Goal: Information Seeking & Learning: Learn about a topic

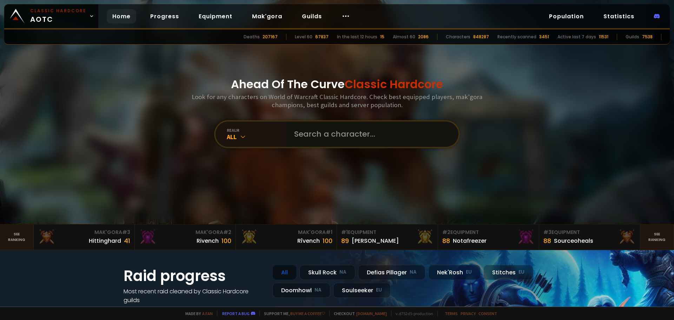
click at [373, 143] on input "text" at bounding box center [370, 134] width 160 height 25
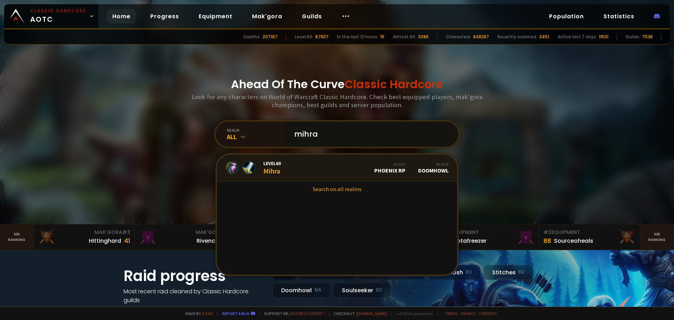
type input "mihra"
click at [327, 162] on link "Level 60 Mihra Guild Phoenix RP Realm Doomhowl" at bounding box center [337, 168] width 240 height 27
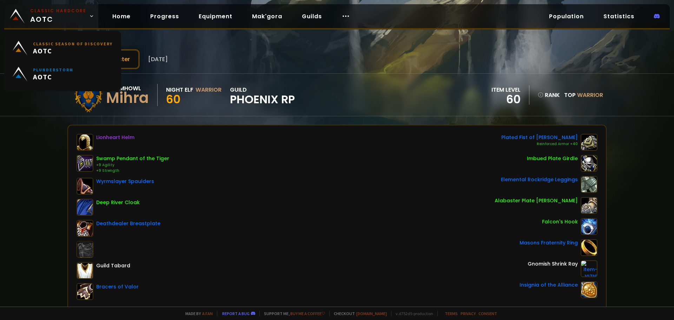
click at [66, 16] on span "Classic Hardcore AOTC" at bounding box center [58, 16] width 56 height 17
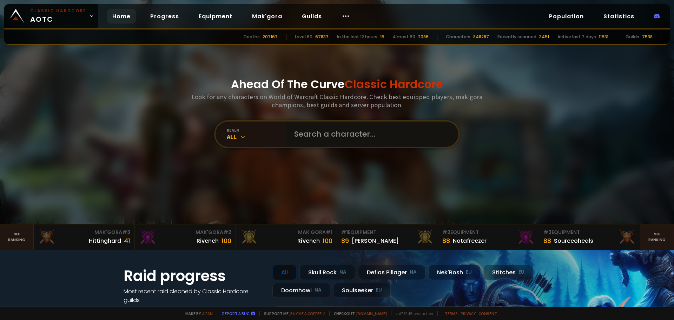
click at [369, 134] on input "text" at bounding box center [370, 134] width 160 height 25
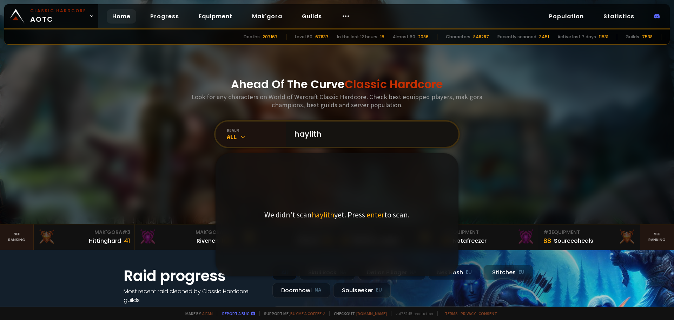
drag, startPoint x: 358, startPoint y: 132, endPoint x: 297, endPoint y: 137, distance: 61.4
click at [297, 137] on input "haylith" at bounding box center [370, 134] width 160 height 25
type input "haylith"
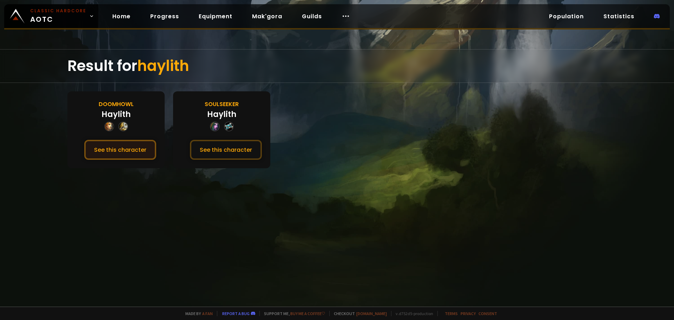
click at [123, 155] on button "See this character" at bounding box center [120, 150] width 72 height 20
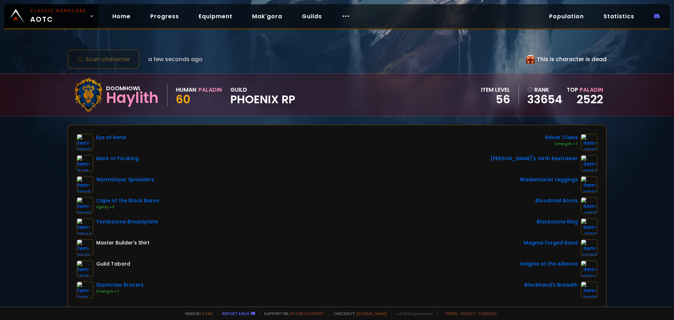
scroll to position [35, 0]
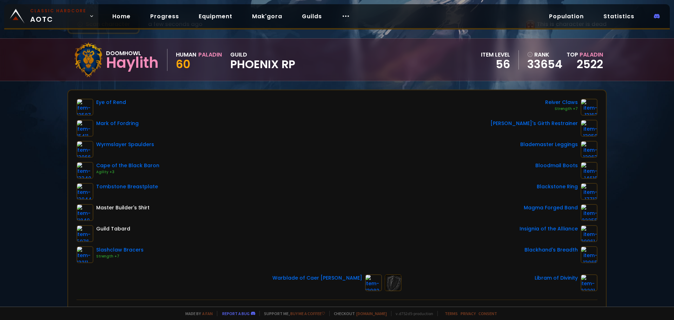
click at [51, 22] on span "Classic Hardcore AOTC" at bounding box center [58, 16] width 56 height 17
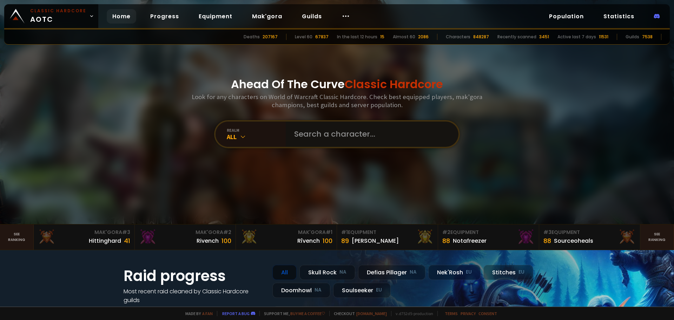
click at [297, 133] on input "text" at bounding box center [370, 134] width 160 height 25
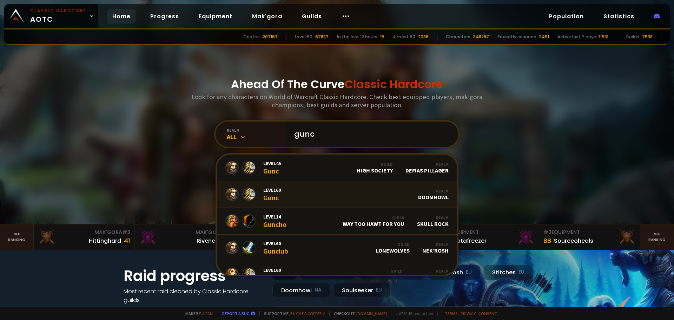
type input "gunc"
click at [292, 196] on link "Level 60 Gunc Realm Doomhowl" at bounding box center [337, 194] width 240 height 27
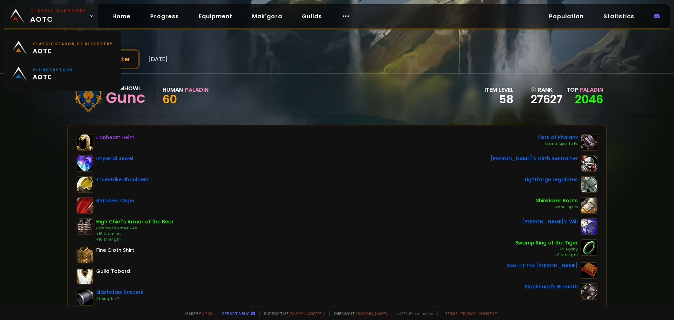
click at [58, 23] on span "Classic Hardcore AOTC" at bounding box center [58, 16] width 56 height 17
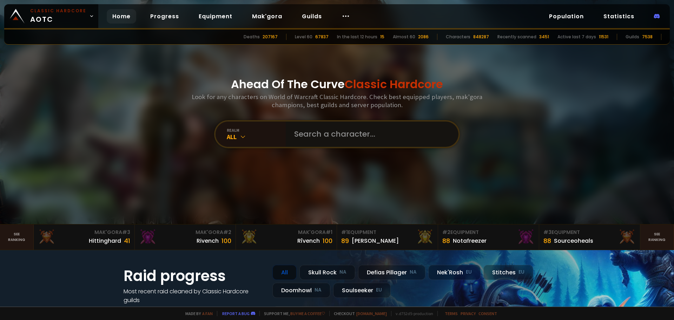
click at [326, 130] on input "text" at bounding box center [370, 134] width 160 height 25
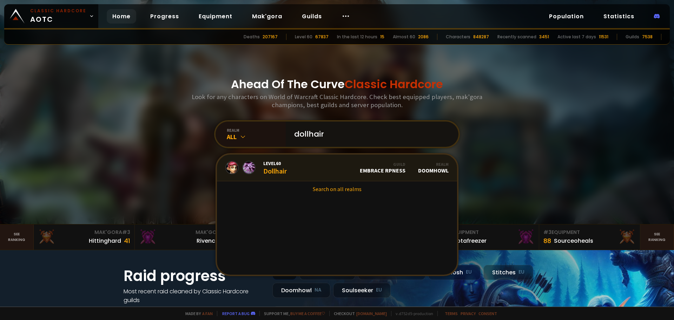
type input "dollhair"
click at [305, 172] on link "Level 60 Dollhair Guild Embrace RPness Realm Doomhowl" at bounding box center [337, 168] width 240 height 27
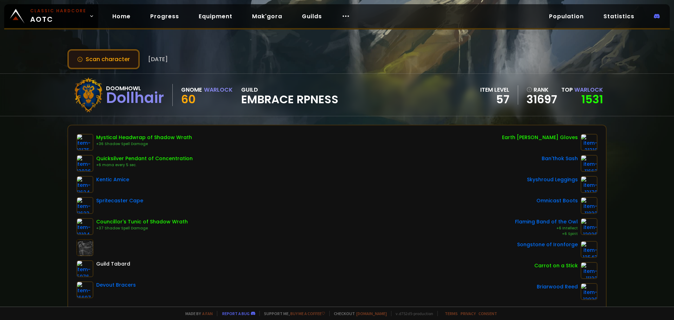
click at [95, 60] on button "Scan character" at bounding box center [103, 59] width 72 height 20
